Goal: Obtain resource: Obtain resource

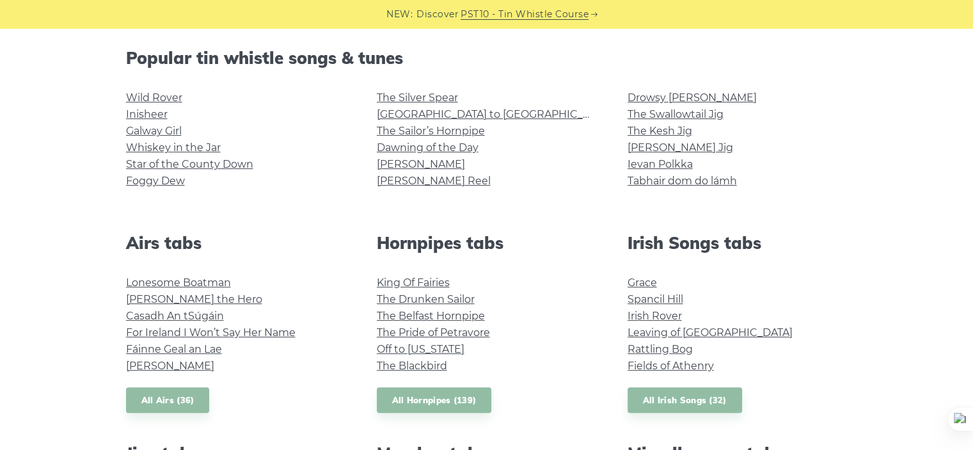
scroll to position [324, 0]
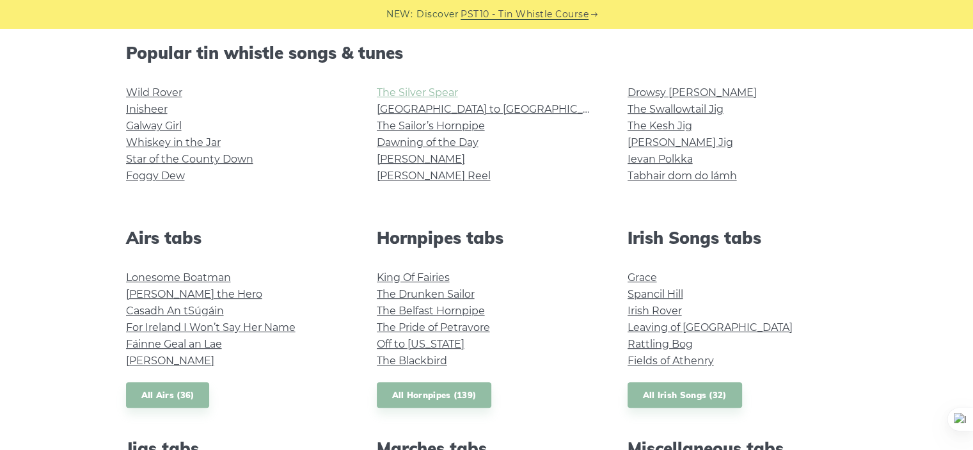
click at [432, 89] on link "The Silver Spear" at bounding box center [417, 92] width 81 height 12
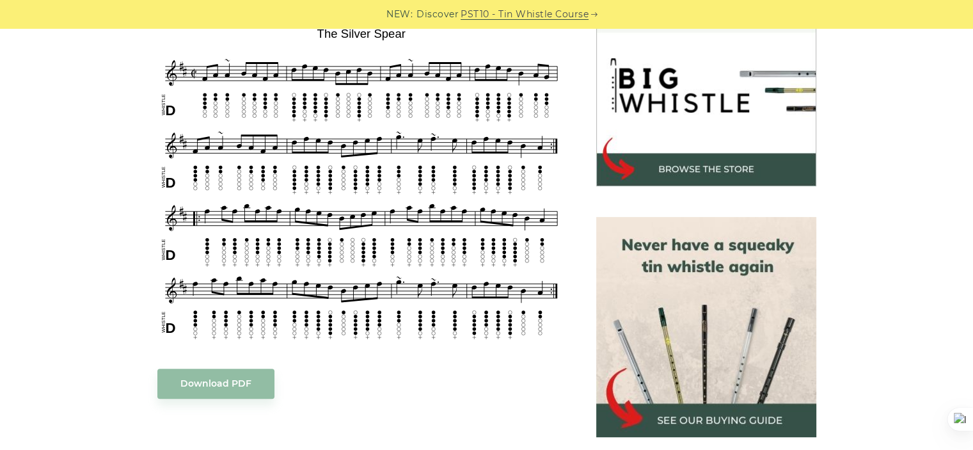
scroll to position [397, 0]
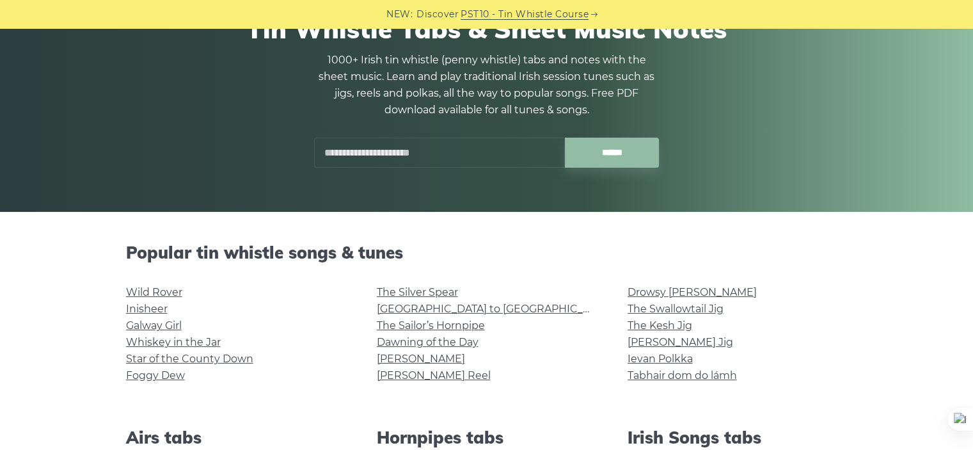
scroll to position [157, 0]
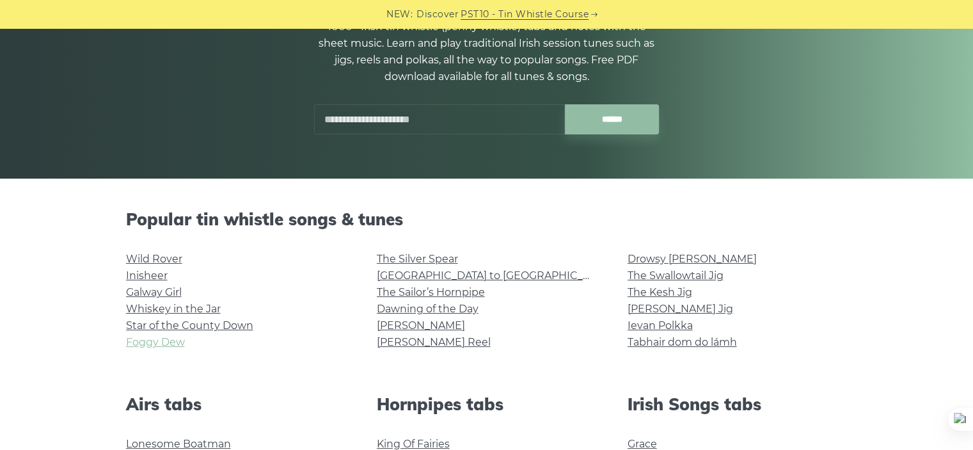
click at [166, 340] on link "Foggy Dew" at bounding box center [155, 342] width 59 height 12
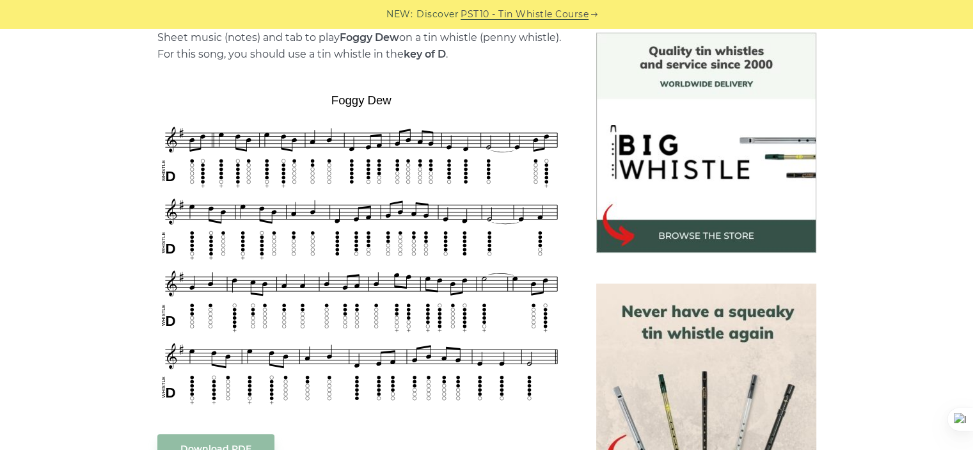
scroll to position [396, 0]
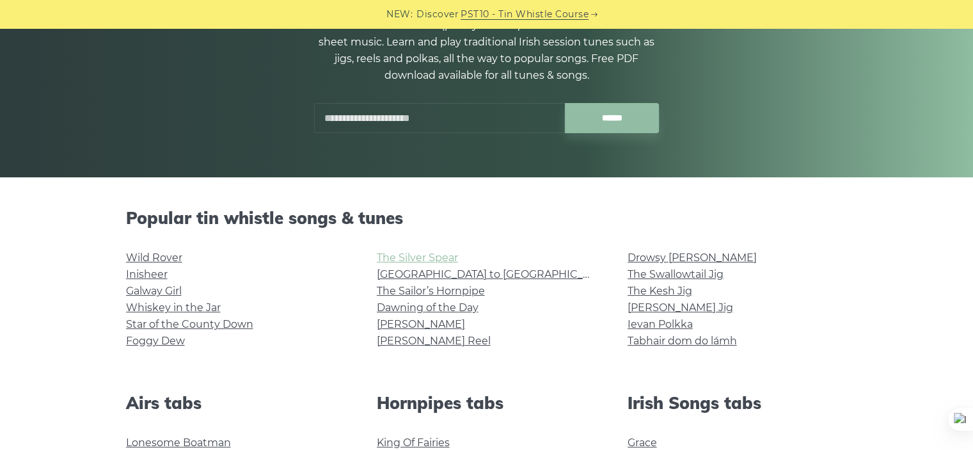
click at [430, 262] on link "The Silver Spear" at bounding box center [417, 257] width 81 height 12
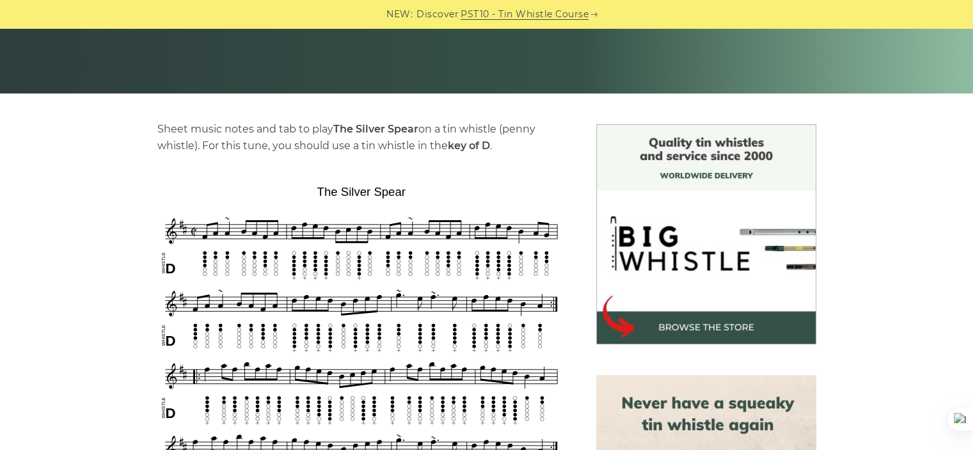
scroll to position [253, 0]
